Goal: Task Accomplishment & Management: Manage account settings

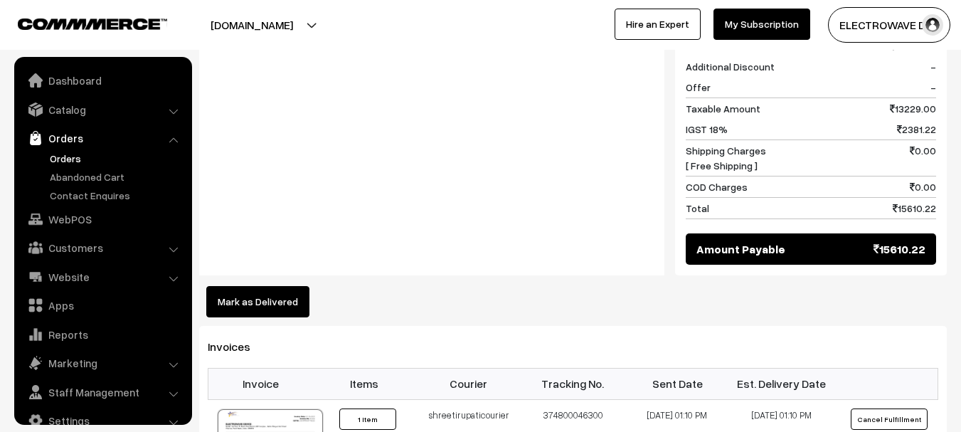
scroll to position [23, 0]
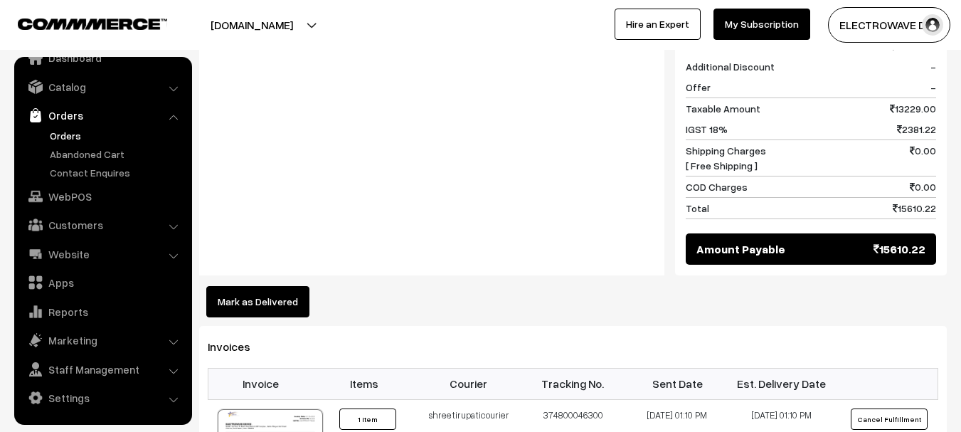
click at [61, 128] on link "Orders" at bounding box center [116, 135] width 141 height 15
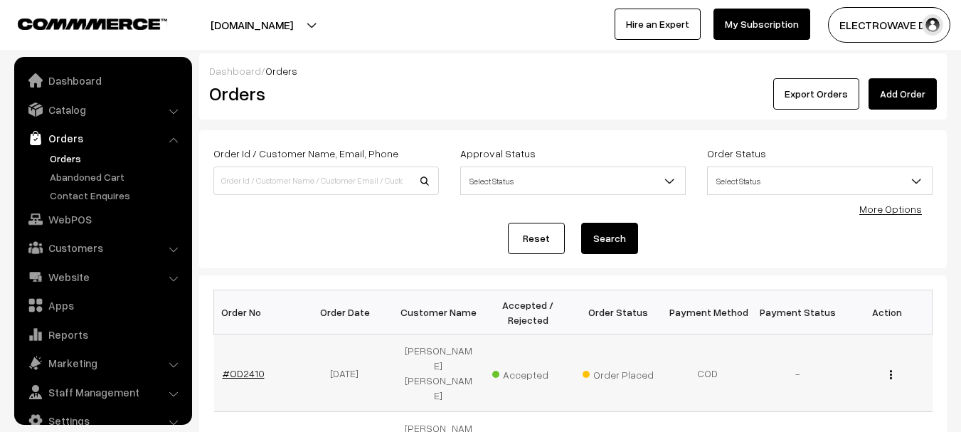
scroll to position [23, 0]
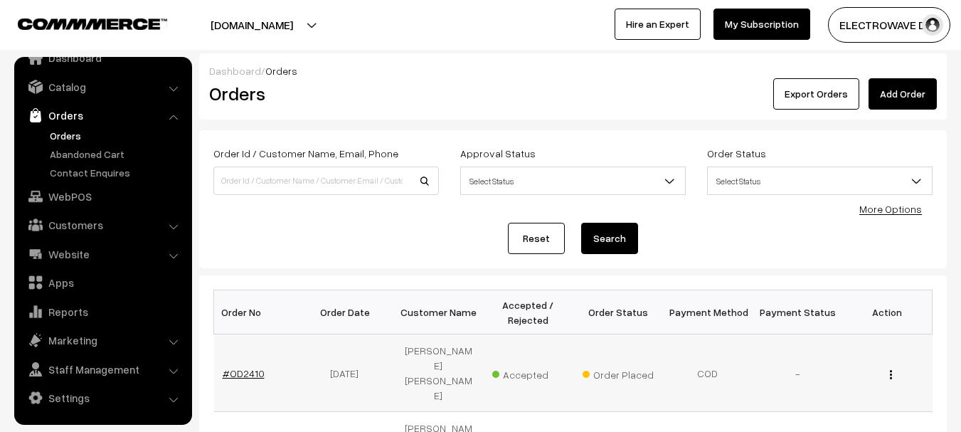
click at [242, 367] on link "#OD2410" at bounding box center [244, 373] width 42 height 12
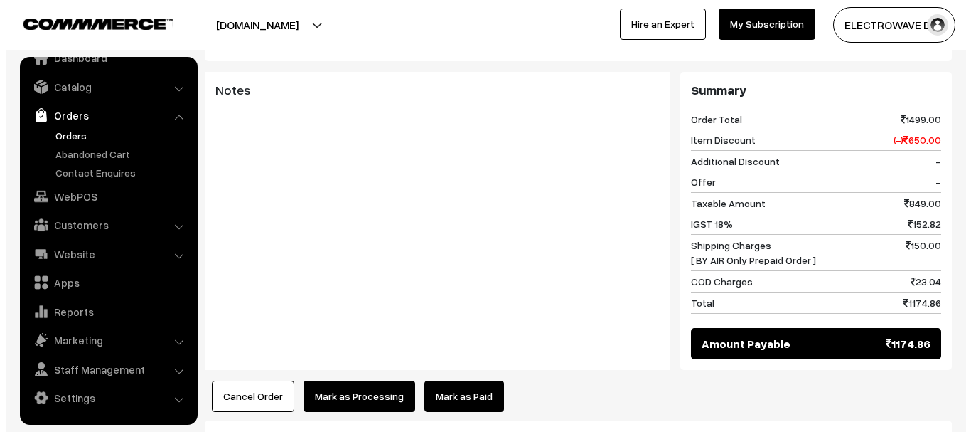
scroll to position [568, 0]
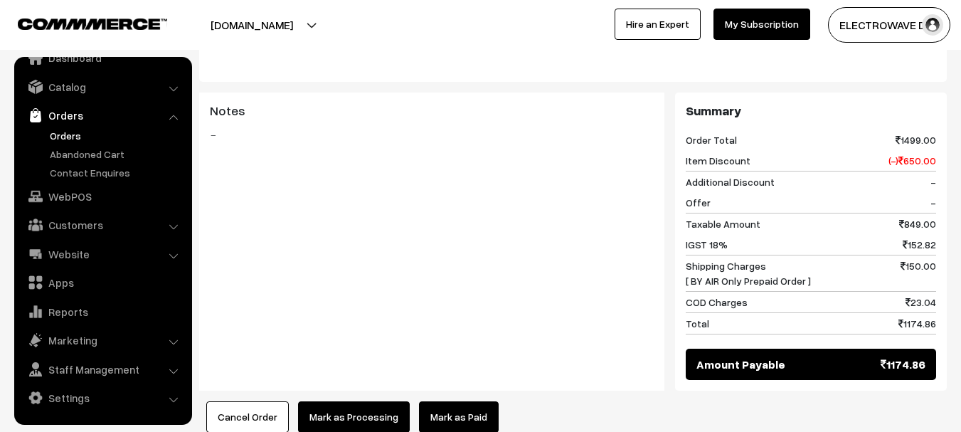
click at [316, 403] on button "Mark as Processing" at bounding box center [354, 416] width 112 height 31
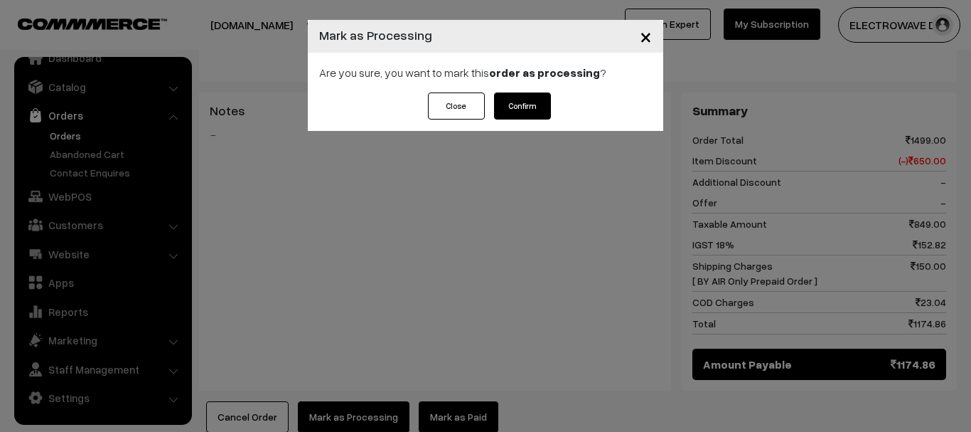
click at [521, 114] on button "Confirm" at bounding box center [522, 105] width 57 height 27
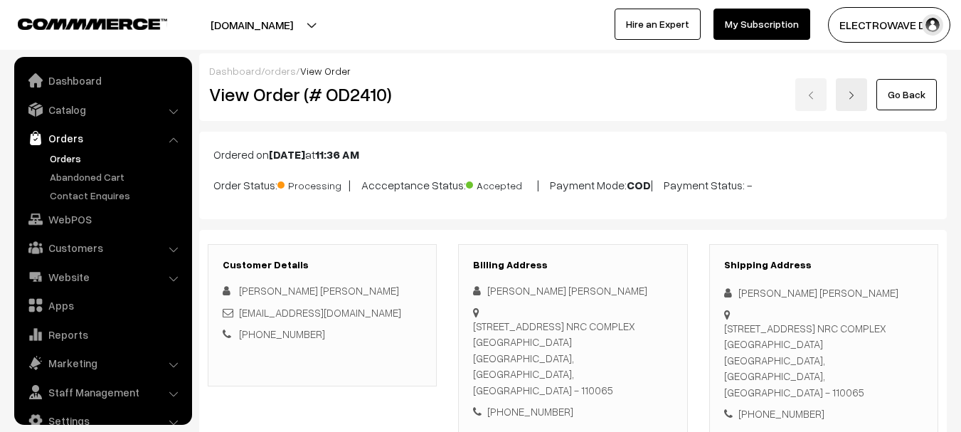
scroll to position [23, 0]
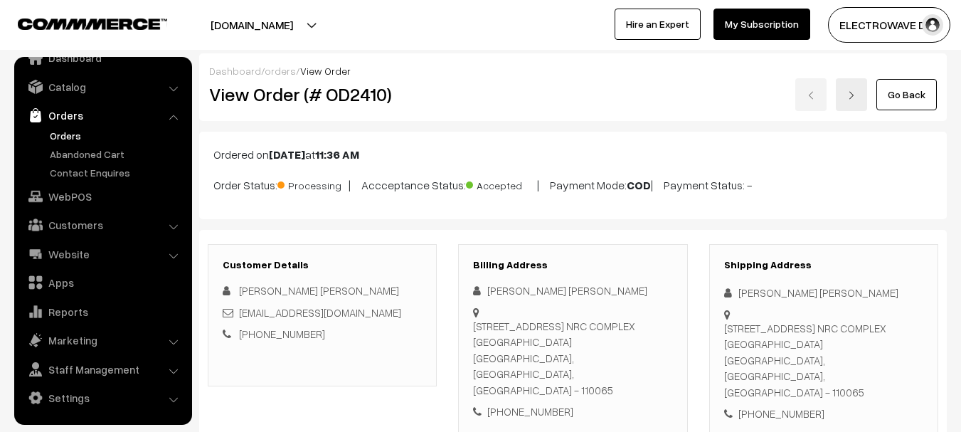
click at [745, 287] on div "[PERSON_NAME] [PERSON_NAME]" at bounding box center [823, 292] width 199 height 16
copy div "Binoy"
copy link "binoyvas@gmail.com"
drag, startPoint x: 351, startPoint y: 310, endPoint x: 240, endPoint y: 314, distance: 111.7
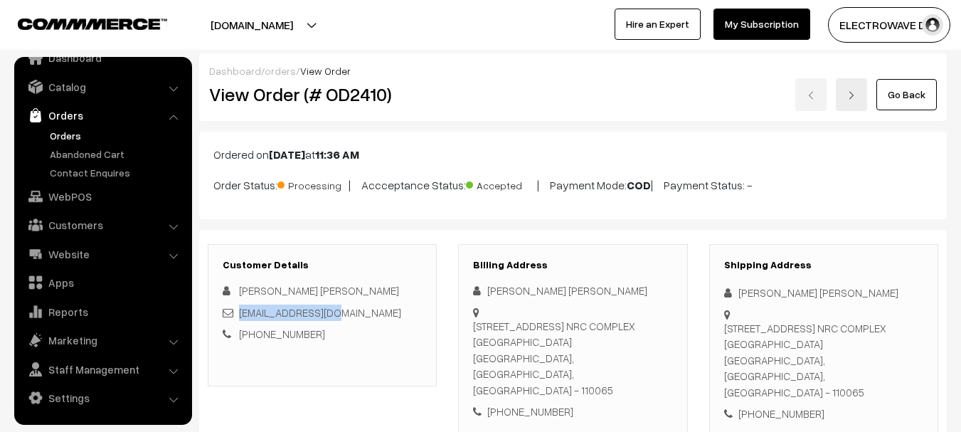
click at [240, 314] on div "binoyvas@gmail.com" at bounding box center [322, 312] width 199 height 16
click at [778, 405] on div "+91 8587001464" at bounding box center [823, 413] width 199 height 16
copy div "8587001464"
click at [778, 405] on div "+91 8587001464" at bounding box center [823, 413] width 199 height 16
copy div "Binoy vasu Vasu 13/101 NRC COMPLEX SRINIWASPURI SOUTH DELHI, South Delhi Delhi …"
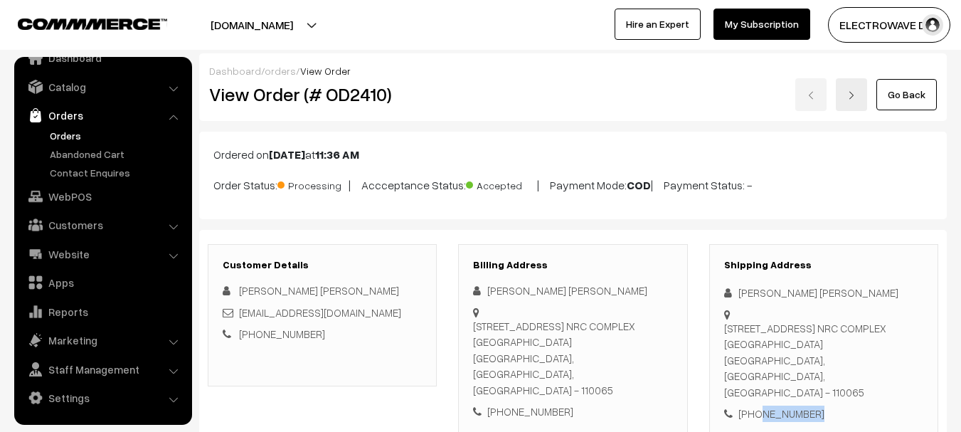
drag, startPoint x: 737, startPoint y: 285, endPoint x: 801, endPoint y: 363, distance: 100.6
click at [801, 363] on div "Shipping Address Binoy vasu Vasu 13/101 NRC COMPLEX SRINIWASPURI SOUTH DELHI, S…" at bounding box center [823, 340] width 229 height 193
click at [772, 375] on div "13/101 NRC COMPLEX SRINIWASPURI SOUTH DELHI, South Delhi Delhi NRC COMPLEX SRIN…" at bounding box center [823, 360] width 199 height 80
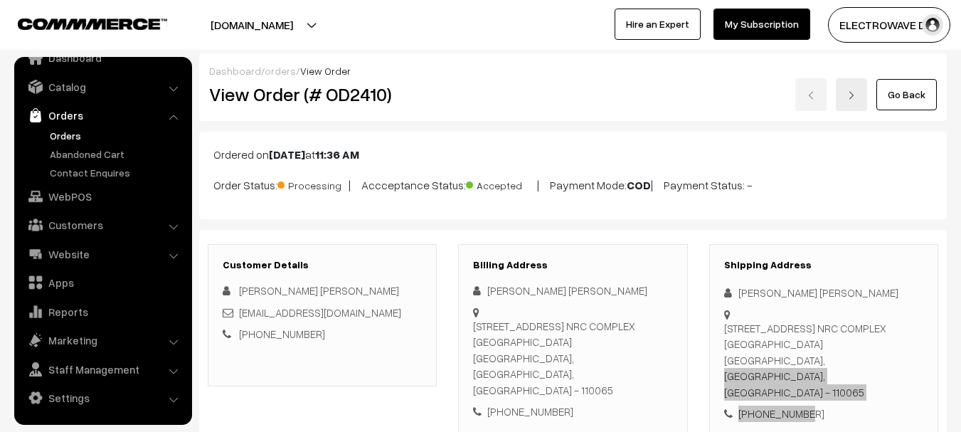
drag, startPoint x: 724, startPoint y: 375, endPoint x: 799, endPoint y: 395, distance: 77.3
click at [799, 395] on div "Shipping Address Binoy vasu Vasu 13/101 NRC COMPLEX SRINIWASPURI SOUTH DELHI, S…" at bounding box center [823, 340] width 229 height 193
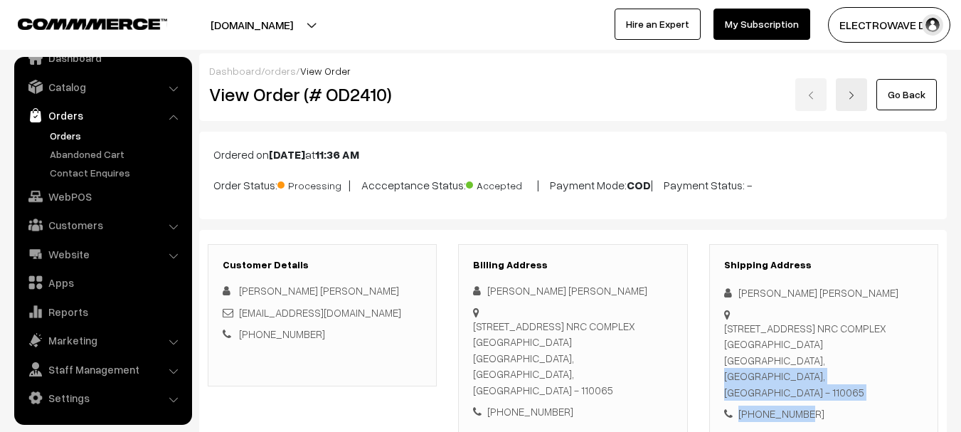
click at [799, 405] on div "[PHONE_NUMBER]" at bounding box center [823, 413] width 199 height 16
copy div "South Delhi, Delhi, India - 110065 +91 8587001464"
click at [853, 372] on div "13/101 NRC COMPLEX SRINIWASPURI SOUTH DELHI, South Delhi Delhi NRC COMPLEX SRIN…" at bounding box center [823, 360] width 199 height 80
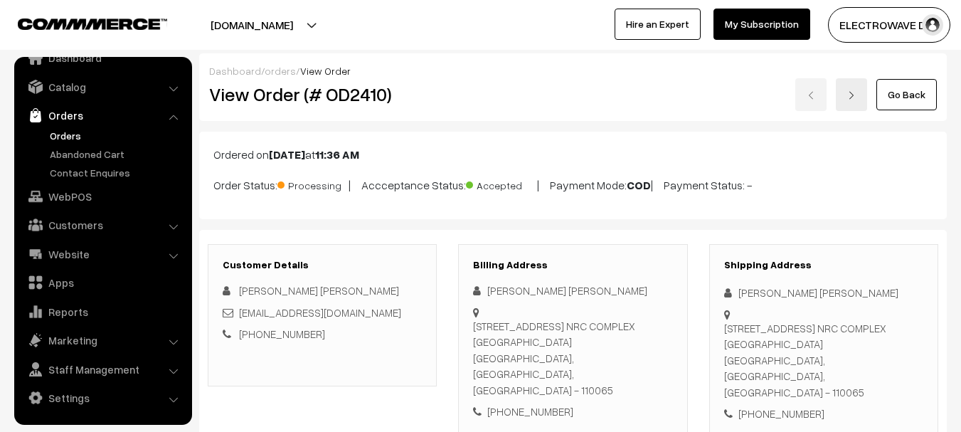
click at [853, 372] on div "13/101 NRC COMPLEX SRINIWASPURI SOUTH DELHI, South Delhi Delhi NRC COMPLEX SRIN…" at bounding box center [823, 360] width 199 height 80
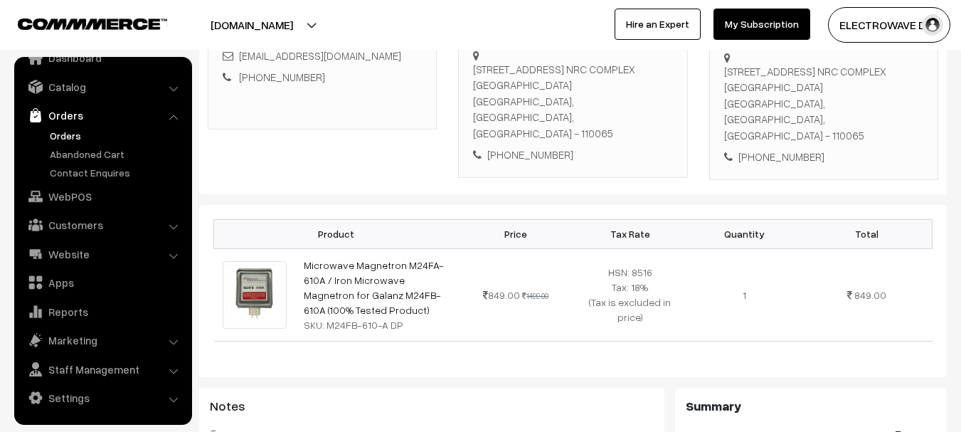
scroll to position [271, 0]
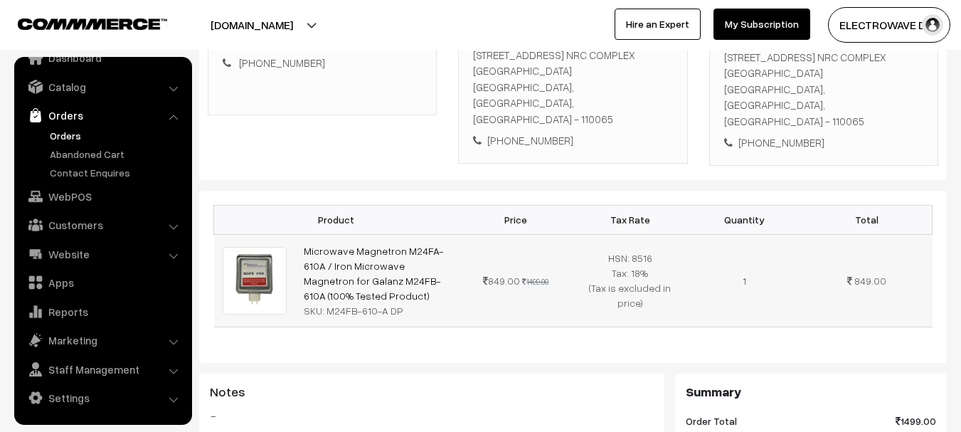
copy tr "Microwave Magnetron M24FA-610A / Iron Microwave Magnetron for Galanz M24FB-610A…"
copy div "M24FB-610-A DP"
drag, startPoint x: 325, startPoint y: 298, endPoint x: 405, endPoint y: 293, distance: 80.5
click at [405, 303] on div "SKU: M24FB-610-A DP" at bounding box center [377, 310] width 146 height 15
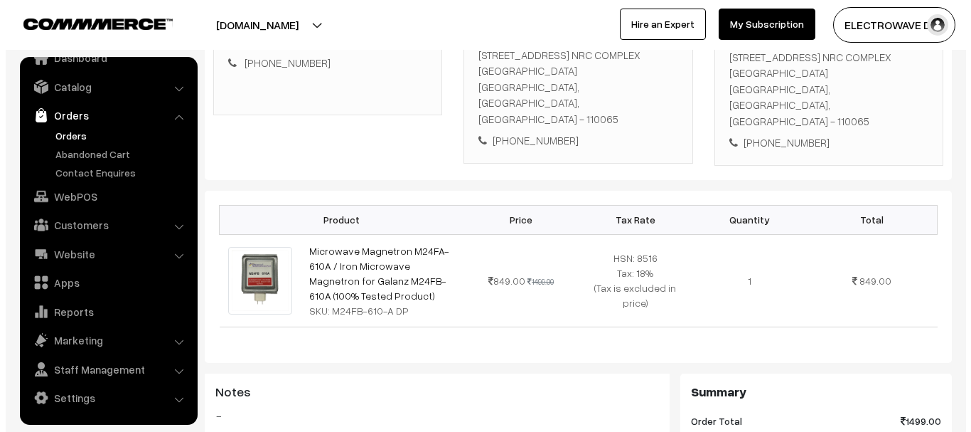
scroll to position [649, 0]
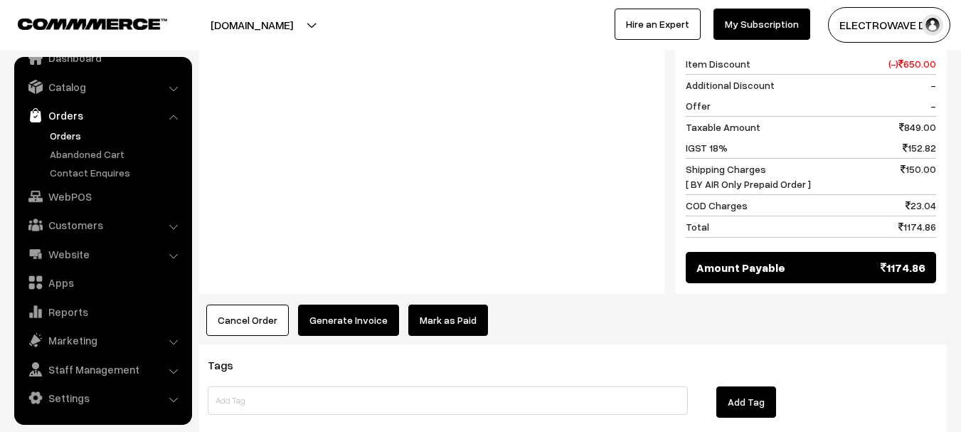
click at [341, 304] on button "Generate Invoice" at bounding box center [348, 319] width 101 height 31
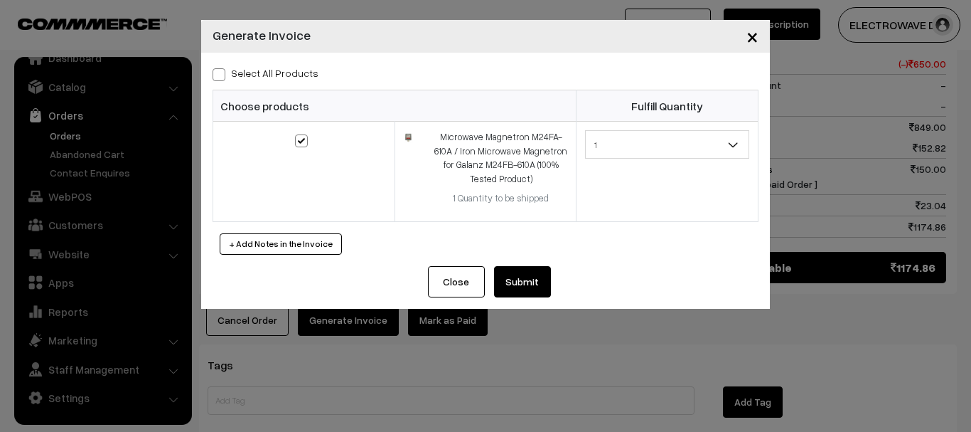
click at [513, 289] on button "Submit" at bounding box center [522, 281] width 57 height 31
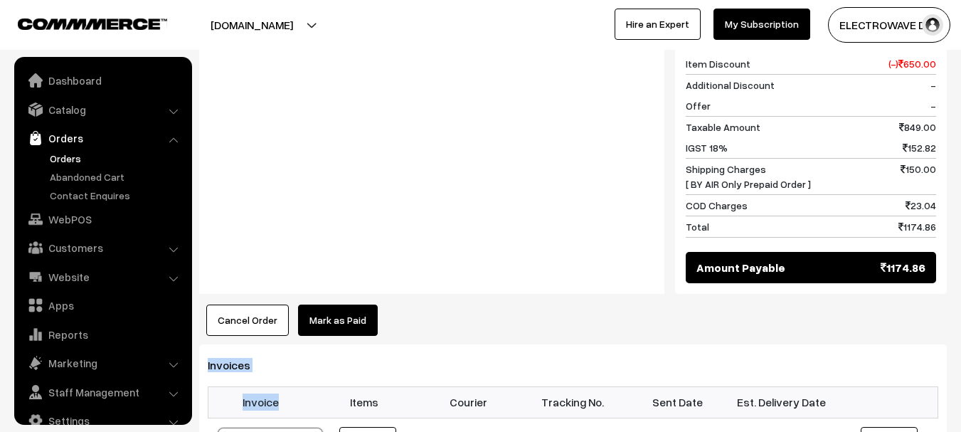
scroll to position [23, 0]
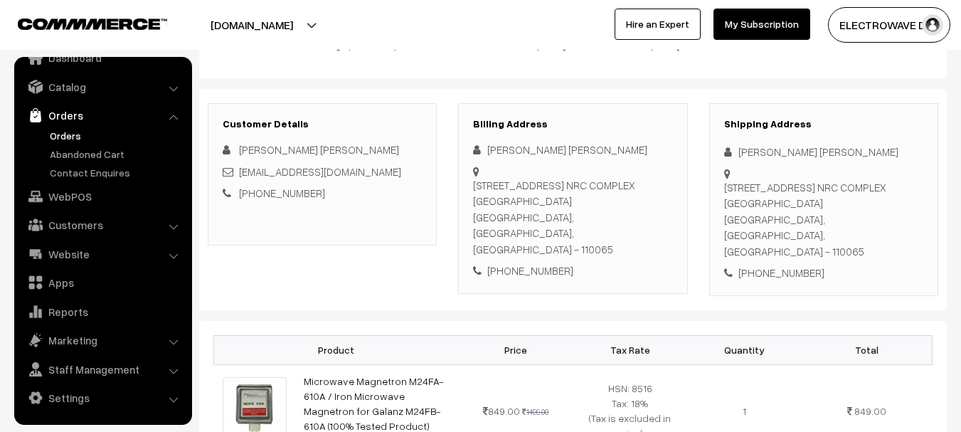
scroll to position [0, 0]
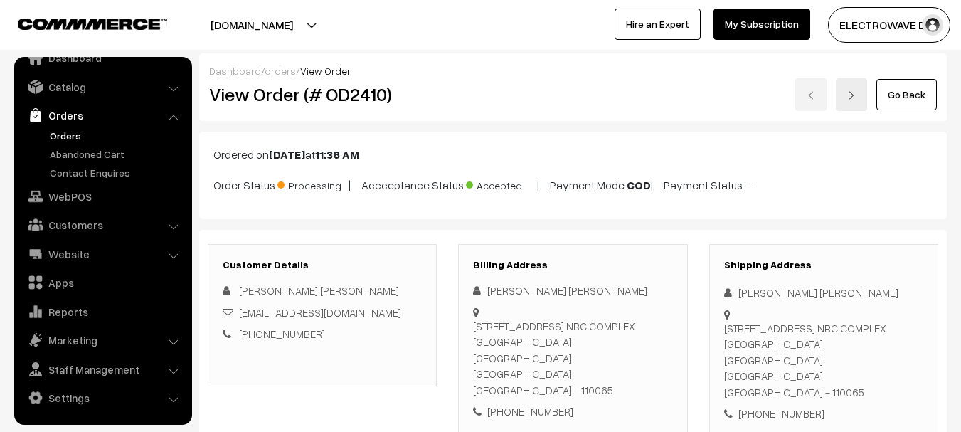
click at [338, 89] on h2 "View Order (# OD2410)" at bounding box center [323, 94] width 228 height 22
copy h2 "OD2410"
click at [338, 89] on h2 "View Order (# OD2410)" at bounding box center [323, 94] width 228 height 22
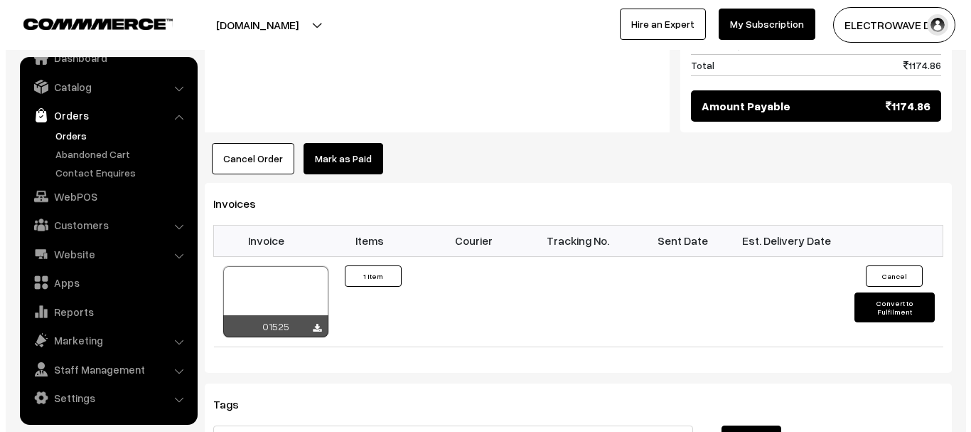
scroll to position [813, 0]
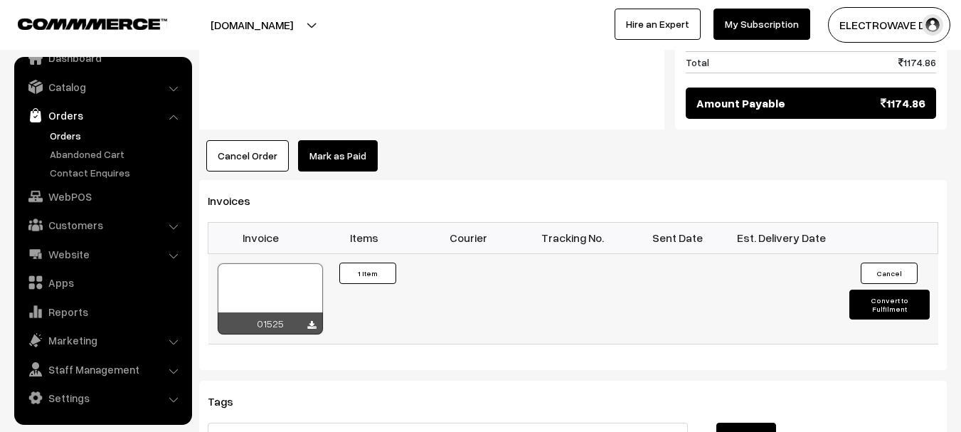
click at [864, 289] on button "Convert to Fulfilment" at bounding box center [889, 304] width 80 height 30
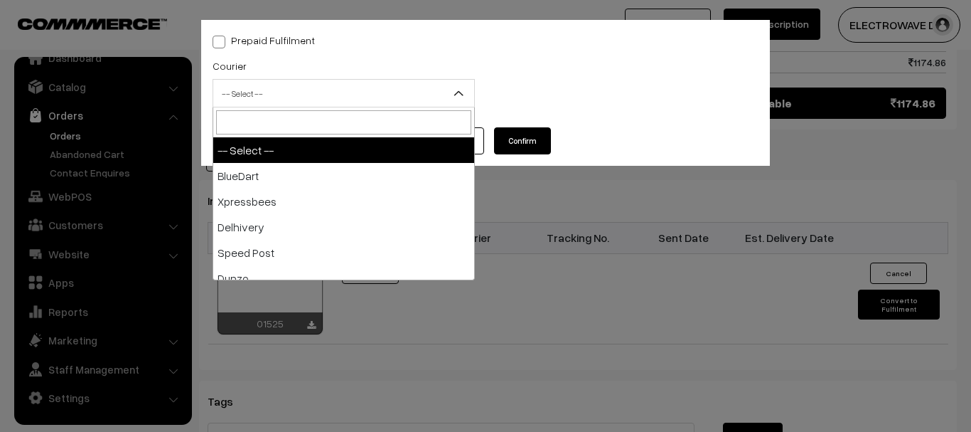
click at [339, 97] on span "-- Select --" at bounding box center [343, 93] width 261 height 25
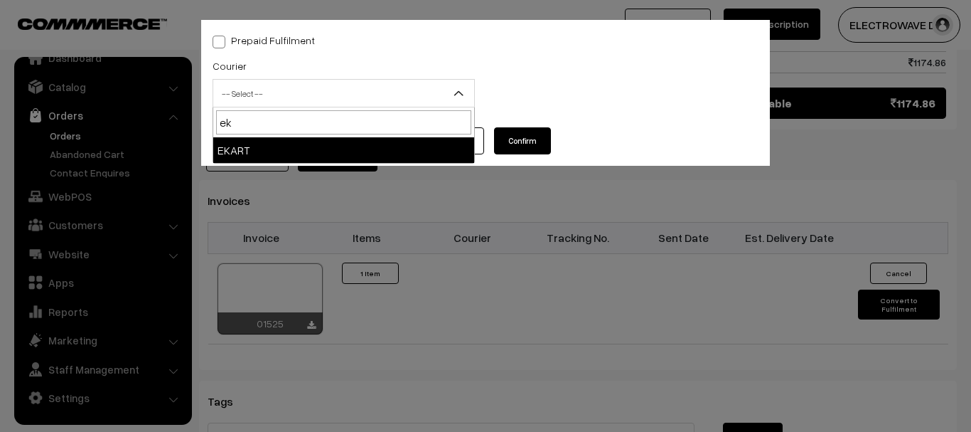
type input "eka"
select select "9"
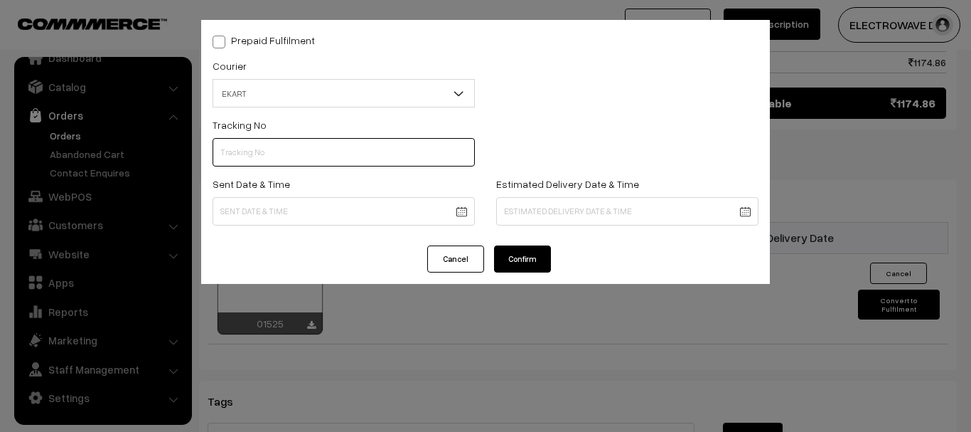
click at [265, 156] on input "text" at bounding box center [344, 152] width 262 height 28
paste input "SOSC1002042547"
type input "SOSC1002042547"
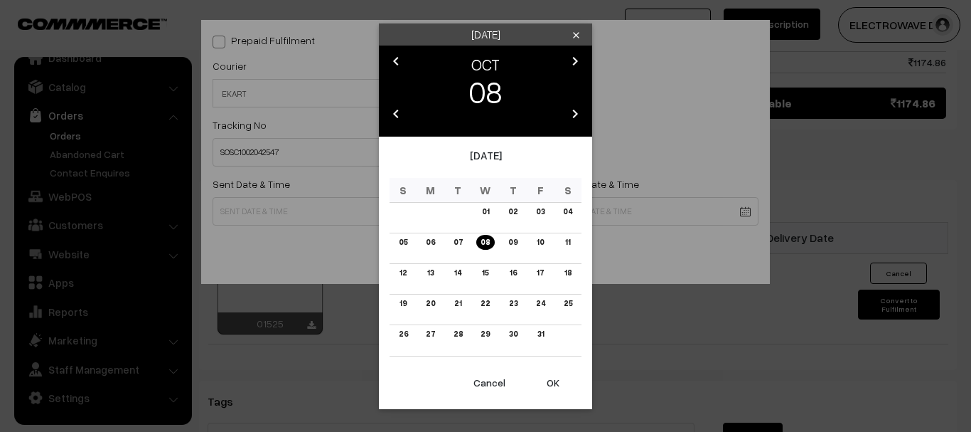
click at [554, 380] on button "OK" at bounding box center [553, 382] width 57 height 31
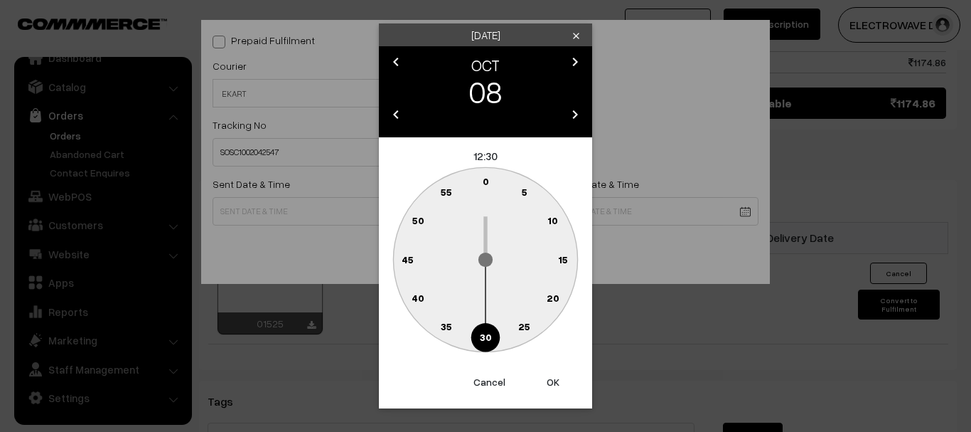
click at [554, 380] on button "OK" at bounding box center [553, 381] width 57 height 31
type input "08-10-2025 12:30"
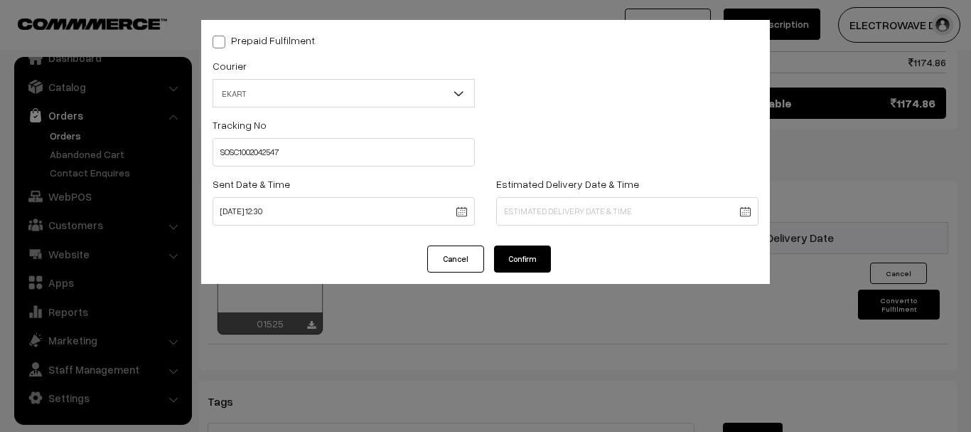
click at [554, 380] on div "Prepaid Fulfilment Courier -- Select -- BlueDart Xpressbees Delhivery Speed Pos…" at bounding box center [485, 216] width 971 height 432
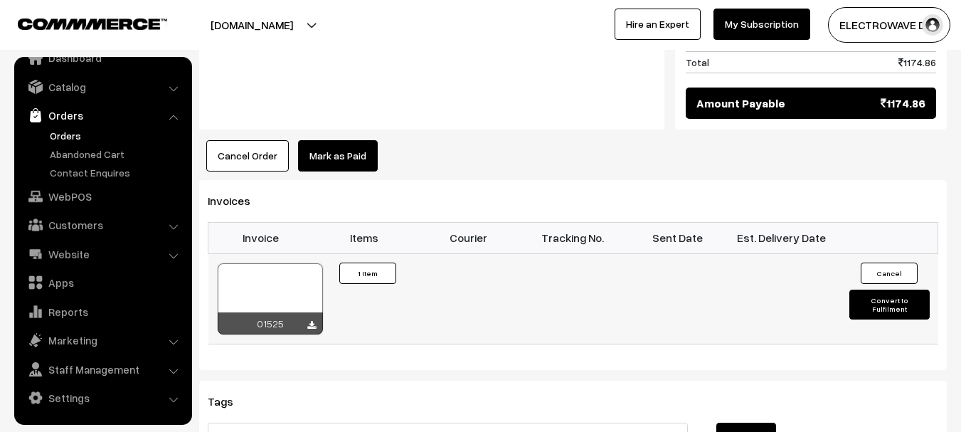
click at [858, 292] on button "Convert to Fulfilment" at bounding box center [889, 304] width 80 height 30
select select "0"
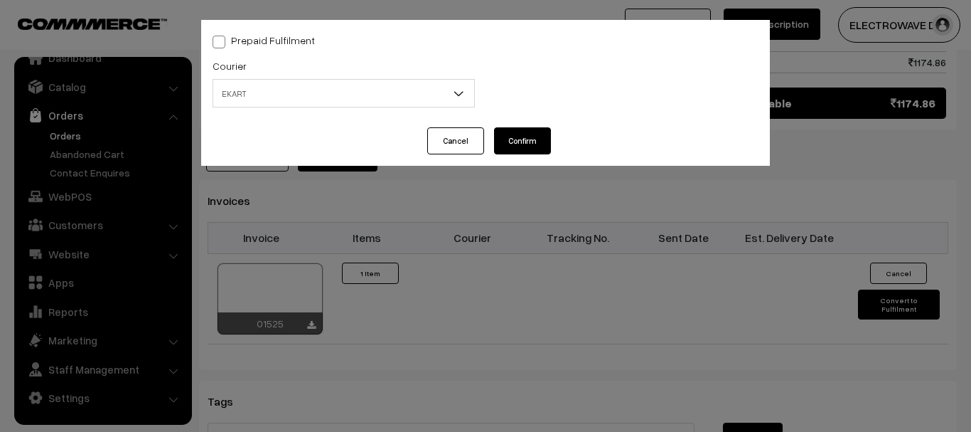
click at [314, 103] on span "EKART" at bounding box center [343, 93] width 261 height 25
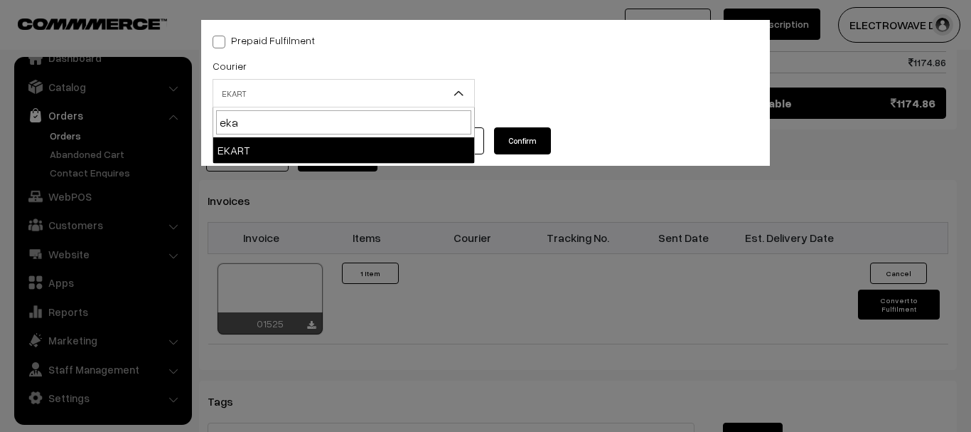
type input "ekar"
select select "9"
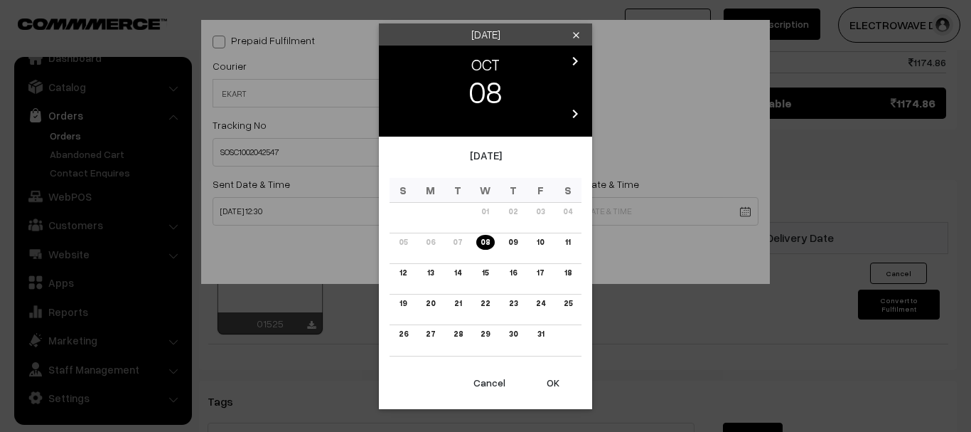
click at [429, 276] on link "13" at bounding box center [430, 272] width 15 height 15
click at [429, 276] on div "October 2025 S M T W T F S 01 02 03 04 05 06 07 08 09 10 11 12 13 14 15 16 17 1…" at bounding box center [485, 252] width 213 height 230
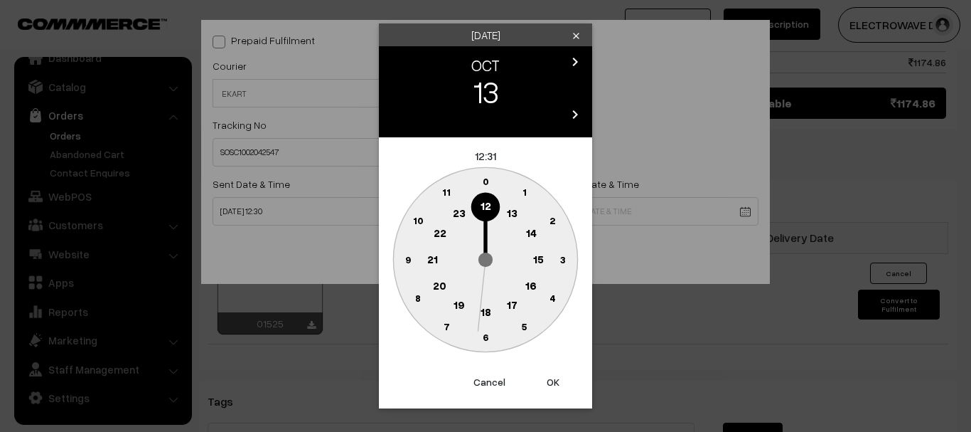
click at [559, 381] on button "OK" at bounding box center [553, 381] width 57 height 31
type input "13-10-2025 12:31"
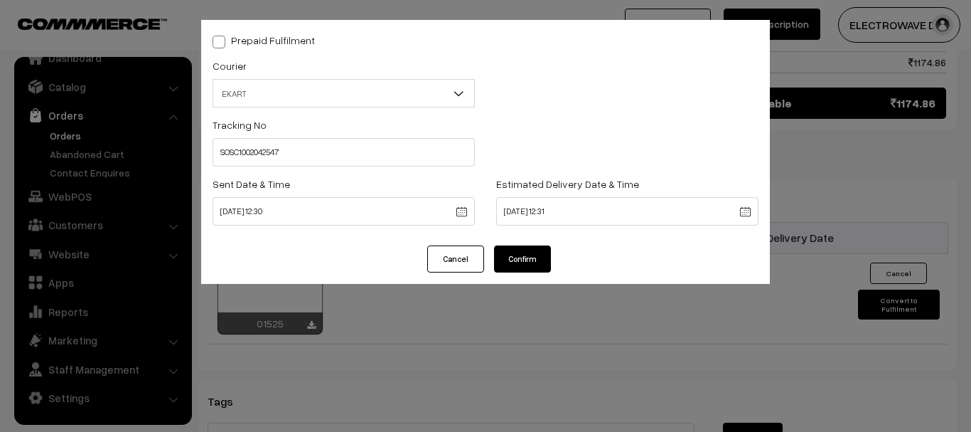
click at [559, 381] on div "Prepaid Fulfilment Courier -- Select -- BlueDart Xpressbees Delhivery Speed Pos…" at bounding box center [485, 216] width 971 height 432
click at [516, 262] on button "Confirm" at bounding box center [522, 258] width 57 height 27
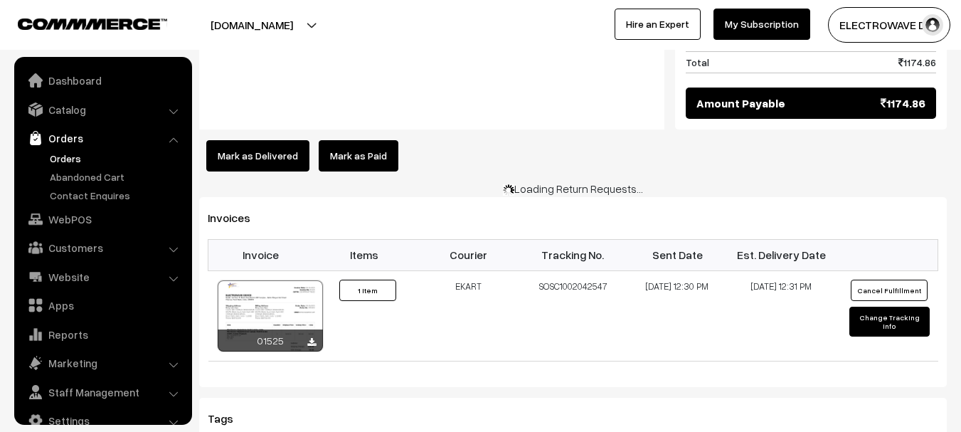
scroll to position [23, 0]
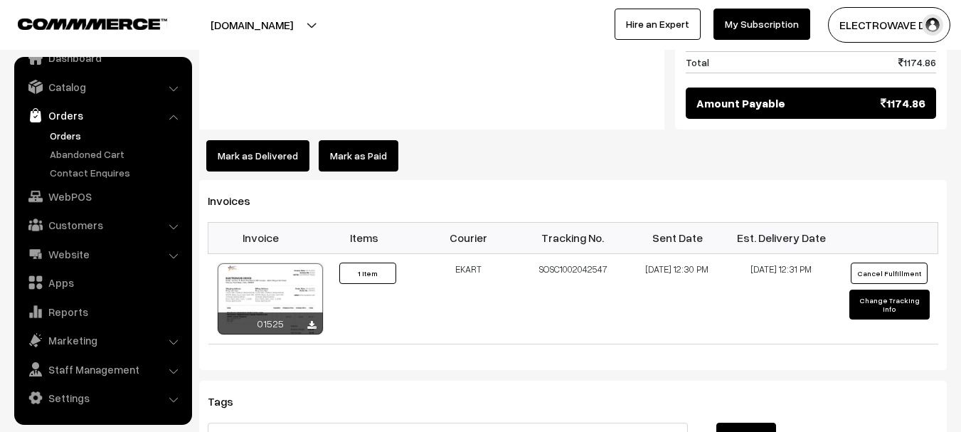
click at [68, 134] on link "Orders" at bounding box center [116, 135] width 141 height 15
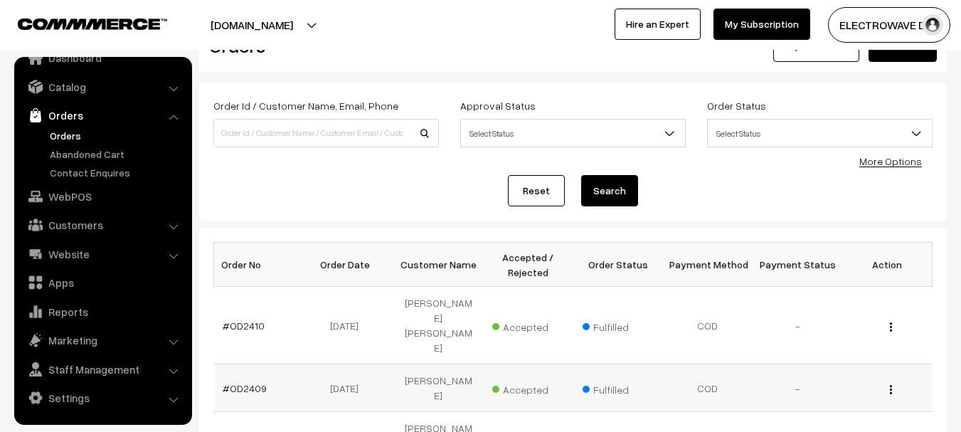
scroll to position [41, 0]
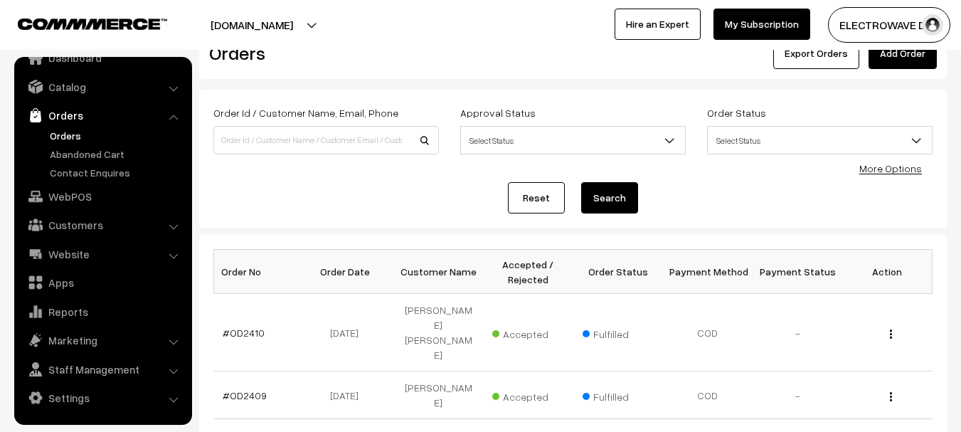
click at [55, 137] on link "Orders" at bounding box center [116, 135] width 141 height 15
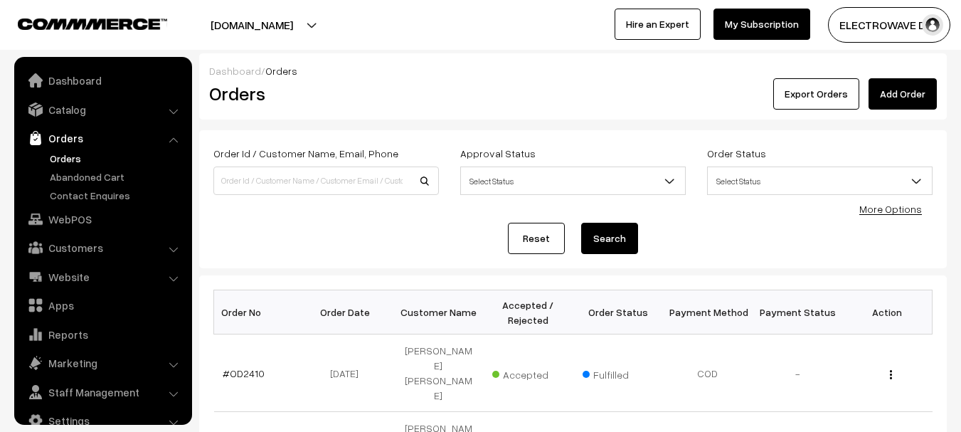
scroll to position [23, 0]
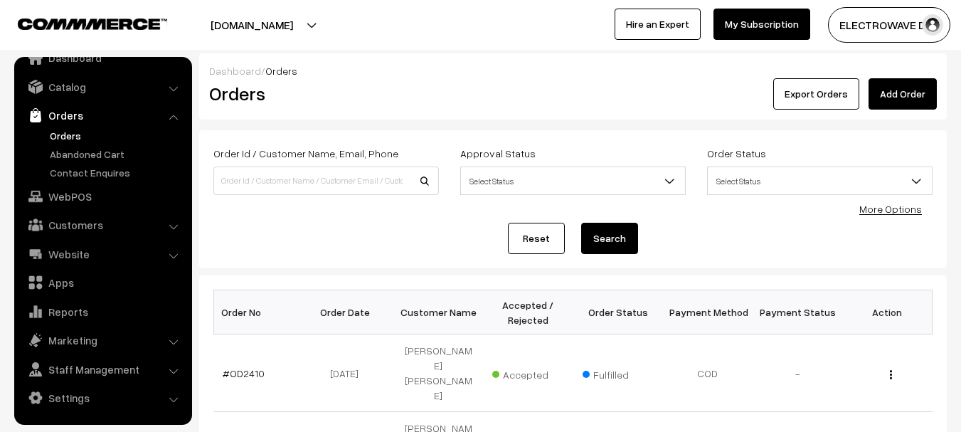
click at [78, 136] on link "Orders" at bounding box center [116, 135] width 141 height 15
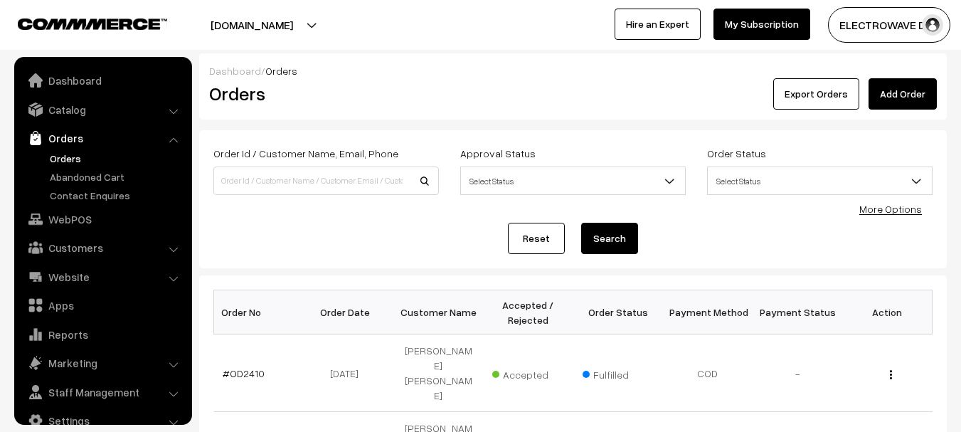
scroll to position [23, 0]
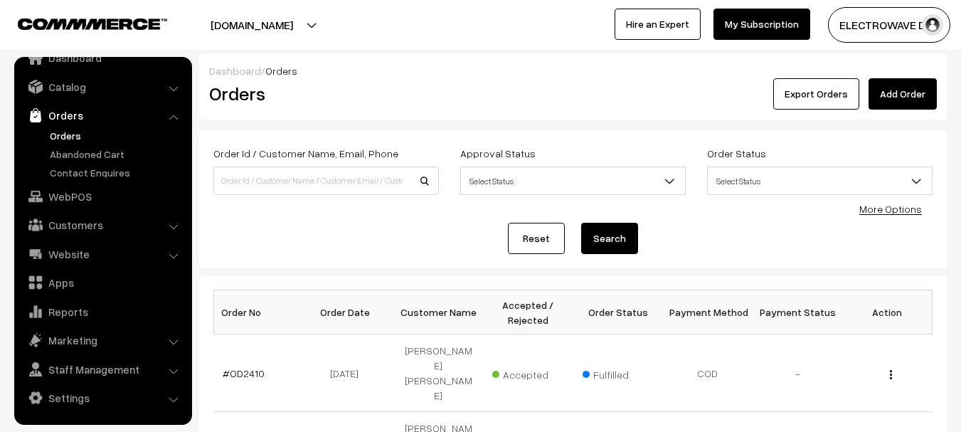
click at [297, 33] on button "[DOMAIN_NAME]" at bounding box center [252, 25] width 182 height 36
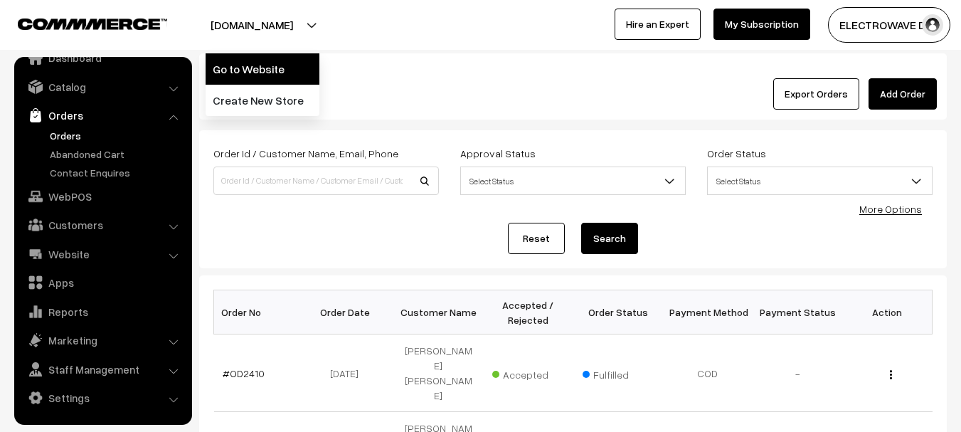
click at [286, 72] on link "Go to Website" at bounding box center [263, 68] width 114 height 31
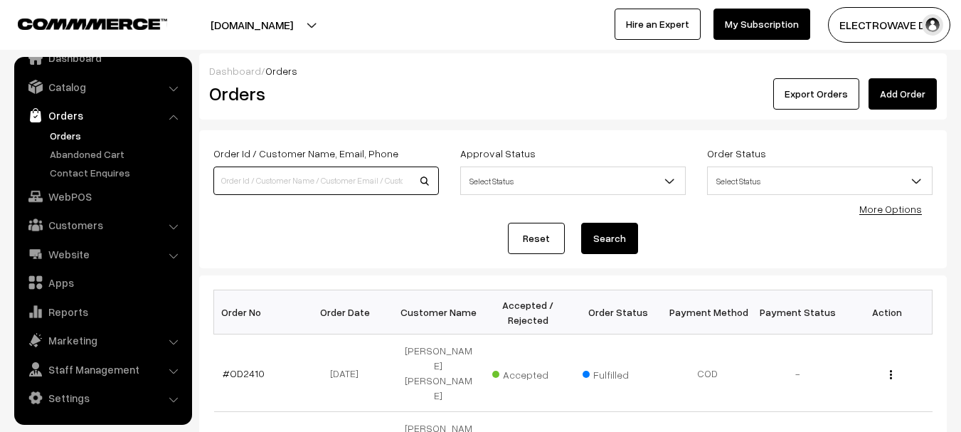
click at [357, 174] on input at bounding box center [325, 180] width 225 height 28
type input "ZCUT"
click at [581, 223] on button "Search" at bounding box center [609, 238] width 57 height 31
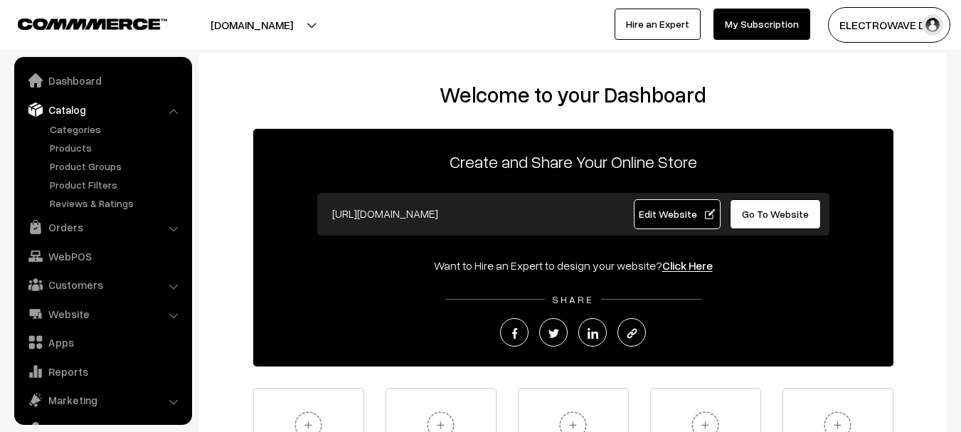
click at [52, 149] on link "Products" at bounding box center [116, 147] width 141 height 15
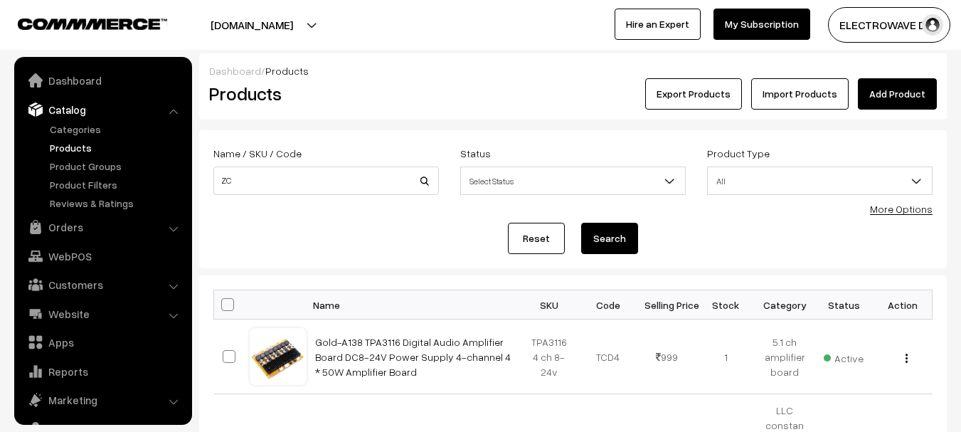
scroll to position [40, 0]
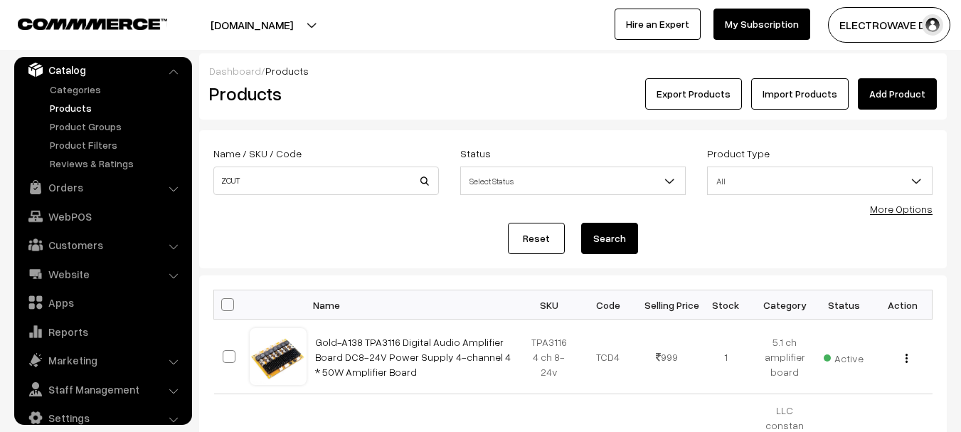
type input "ZCUT"
click at [581, 223] on button "Search" at bounding box center [609, 238] width 57 height 31
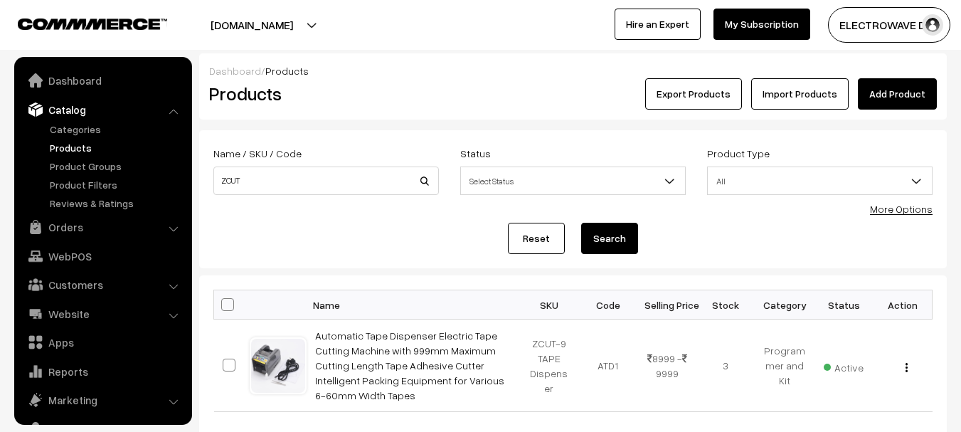
scroll to position [40, 0]
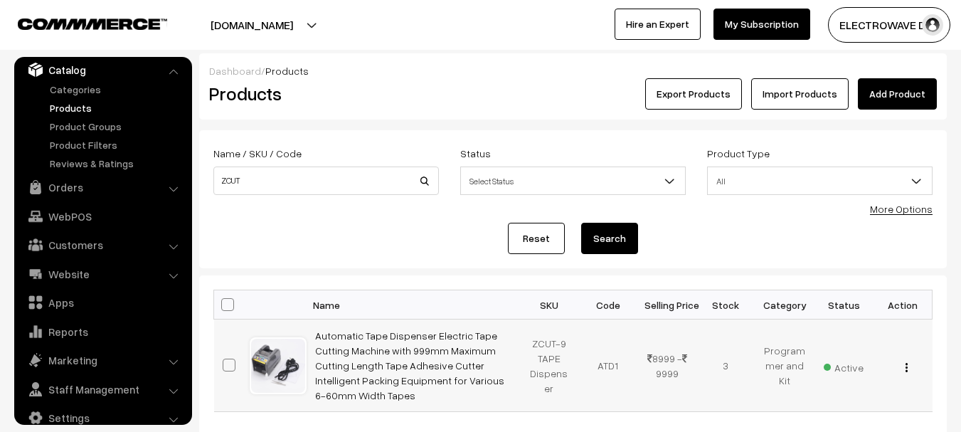
click at [905, 367] on img "button" at bounding box center [906, 367] width 2 height 9
click at [806, 406] on link "Edit" at bounding box center [842, 418] width 121 height 31
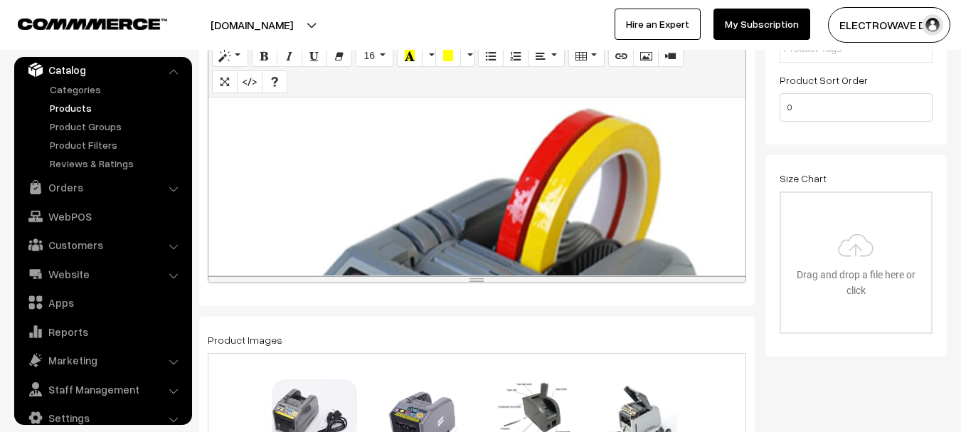
scroll to position [638, 0]
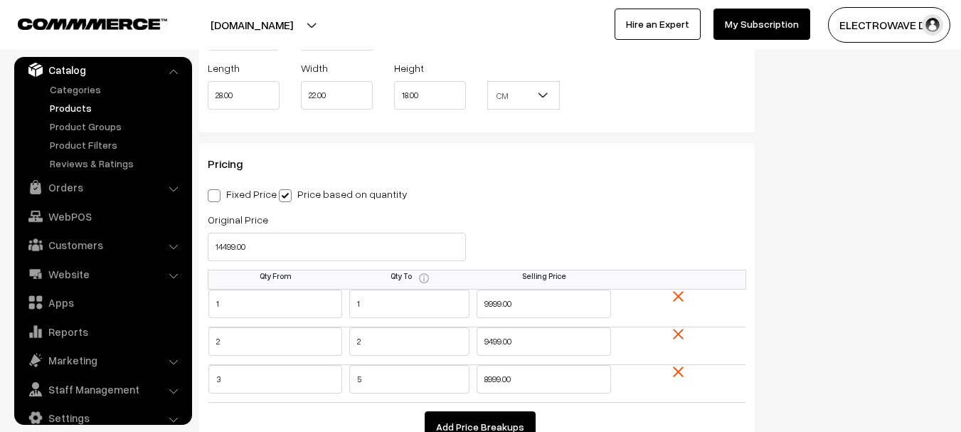
scroll to position [1328, 0]
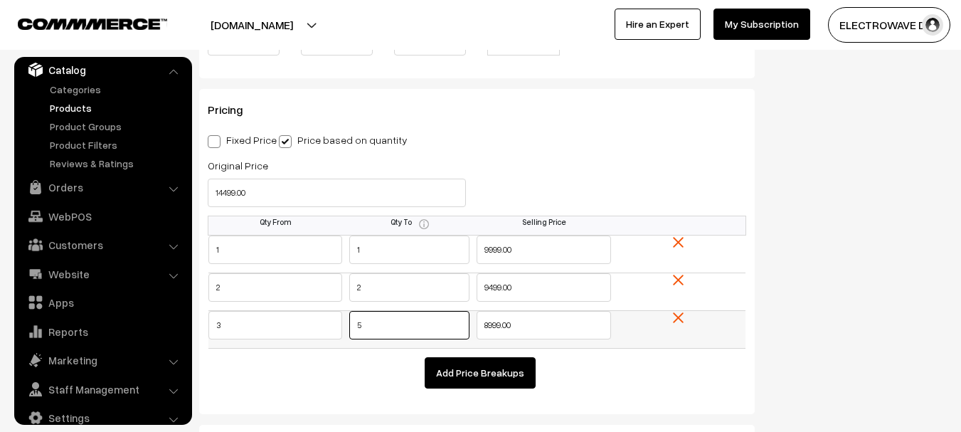
drag, startPoint x: 359, startPoint y: 328, endPoint x: 314, endPoint y: 327, distance: 44.8
click at [316, 330] on tr "3 5 8999.00" at bounding box center [477, 330] width 538 height 38
click at [818, 237] on div "Status Active Inactive Active Publish Date Product Type -- Select -- -- Select …" at bounding box center [861, 41] width 192 height 2477
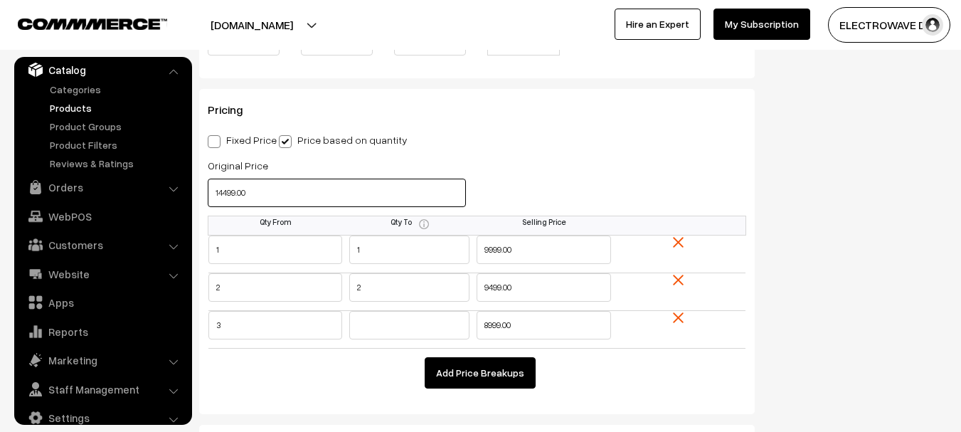
drag, startPoint x: 130, startPoint y: 201, endPoint x: 96, endPoint y: 201, distance: 34.1
click at [96, 201] on body "Thank you for showing interest. Our team will call you shortly. Close dhruvpro.…" at bounding box center [480, 376] width 961 height 3409
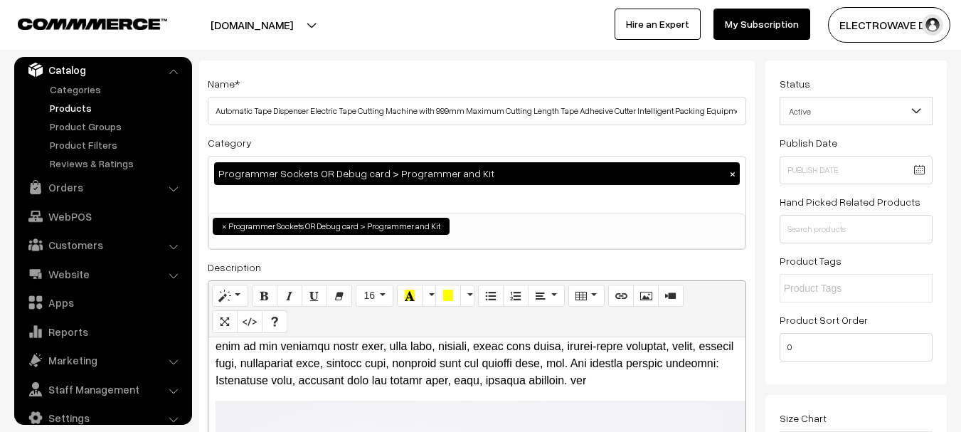
scroll to position [0, 0]
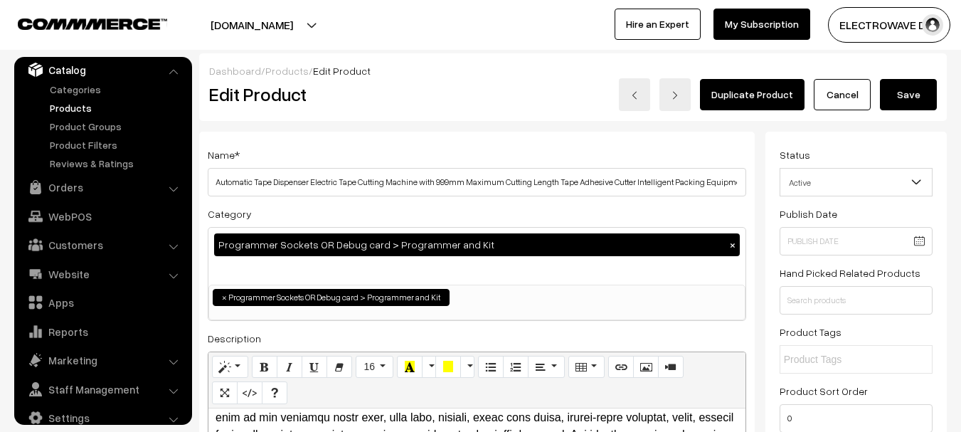
click at [896, 105] on button "Save" at bounding box center [908, 94] width 57 height 31
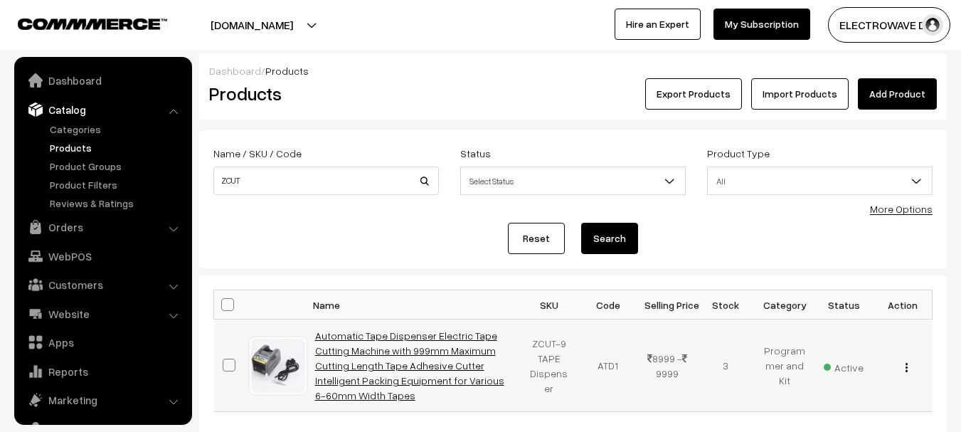
scroll to position [40, 0]
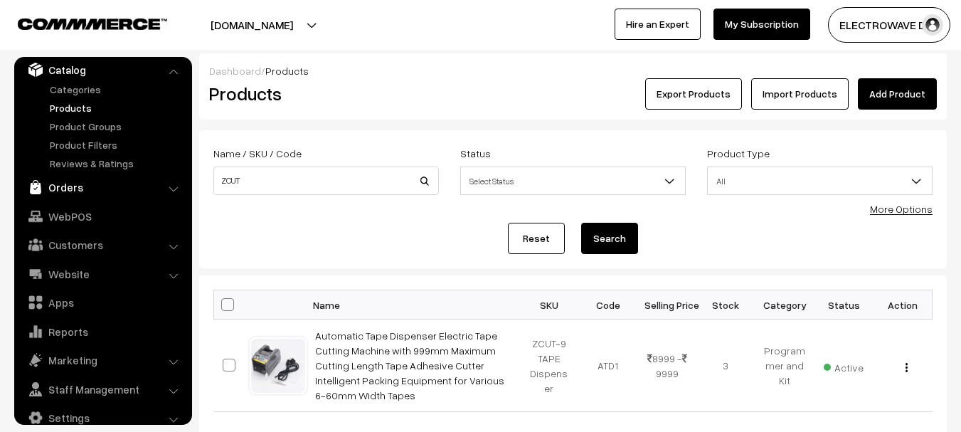
click at [63, 185] on link "Orders" at bounding box center [102, 187] width 169 height 26
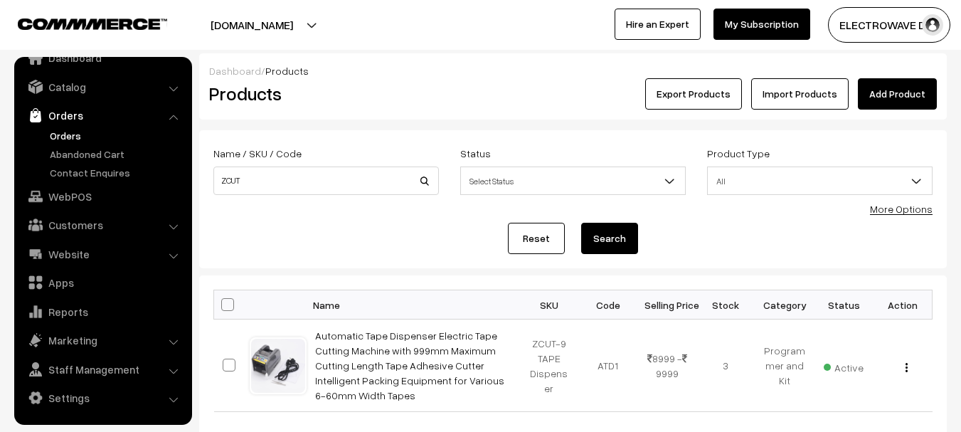
click at [73, 137] on link "Orders" at bounding box center [116, 135] width 141 height 15
